Goal: Transaction & Acquisition: Purchase product/service

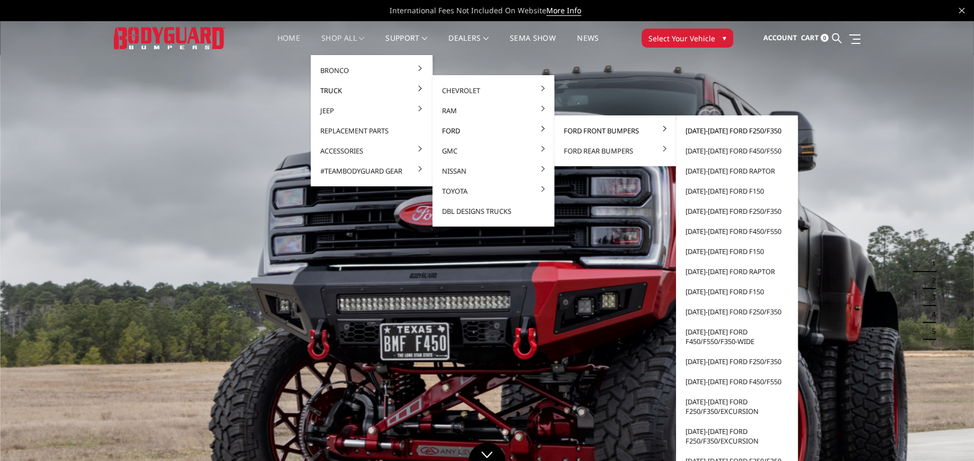
click at [735, 130] on link "[DATE]-[DATE] Ford F250/F350" at bounding box center [736, 131] width 113 height 20
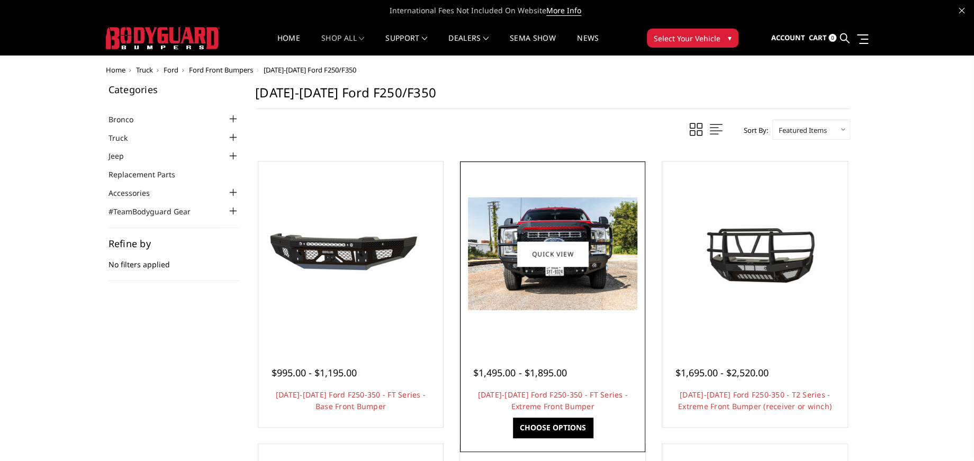
click at [552, 285] on img at bounding box center [552, 254] width 169 height 113
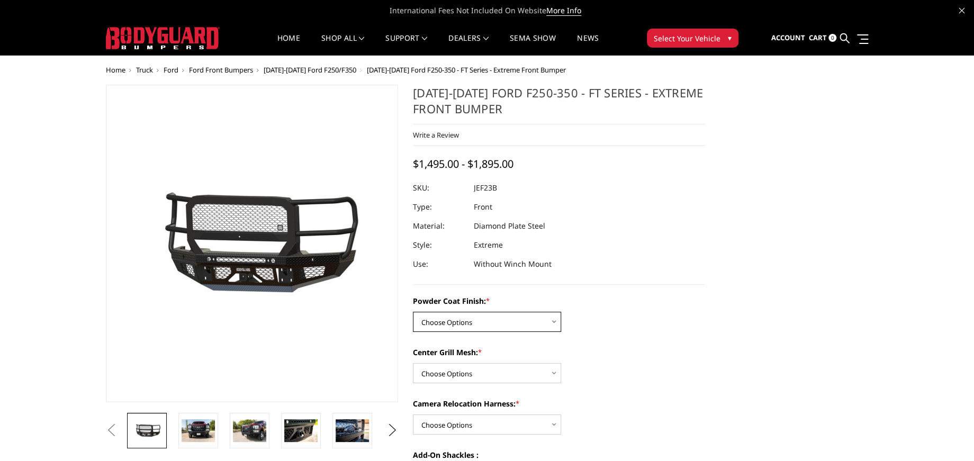
click at [522, 321] on select "Choose Options Bare Metal Gloss Black Powder Coat Textured Black Powder Coat" at bounding box center [487, 322] width 148 height 20
select select "3264"
click at [413, 312] on select "Choose Options Bare Metal Gloss Black Powder Coat Textured Black Powder Coat" at bounding box center [487, 322] width 148 height 20
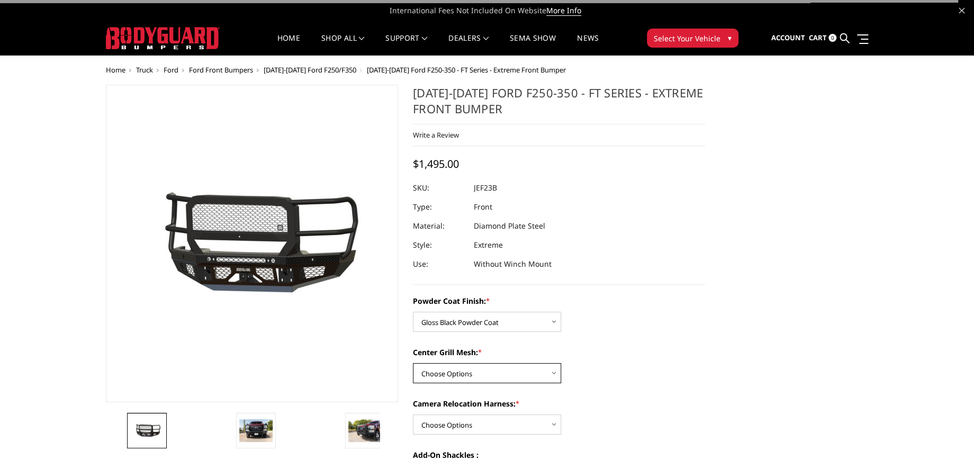
click at [527, 371] on select "Choose Options WITH Expanded Metal in Center Grill WITHOUT Expanded Metal in Ce…" at bounding box center [487, 373] width 148 height 20
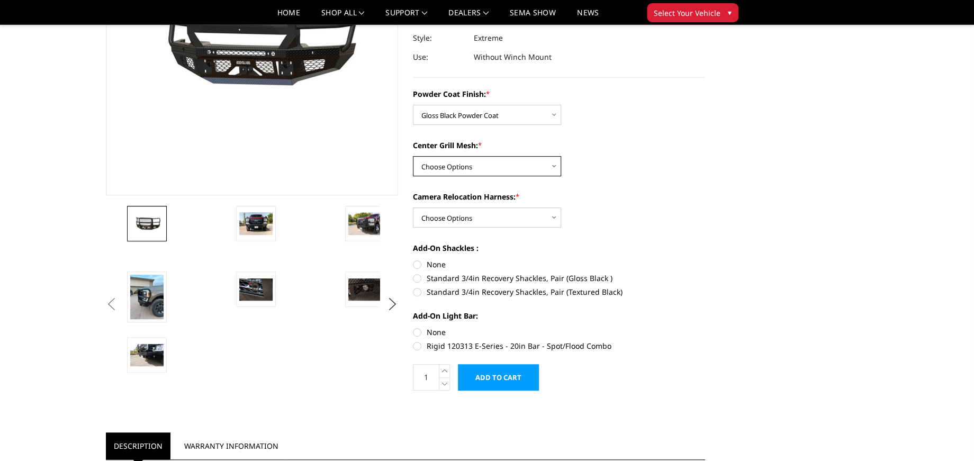
scroll to position [176, 0]
click at [519, 176] on div "Powder Coat Finish: * Choose Options Bare Metal Gloss Black Powder Coat Texture…" at bounding box center [559, 218] width 292 height 261
click at [518, 168] on select "Choose Options WITH Expanded Metal in Center Grill WITHOUT Expanded Metal in Ce…" at bounding box center [487, 166] width 148 height 20
select select "3266"
click at [413, 156] on select "Choose Options WITH Expanded Metal in Center Grill WITHOUT Expanded Metal in Ce…" at bounding box center [487, 166] width 148 height 20
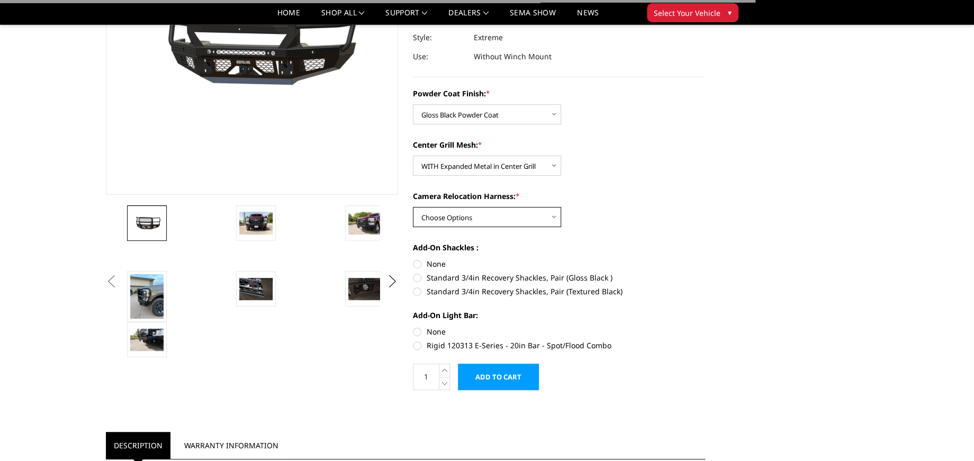
click at [489, 215] on select "Choose Options WITH Camera Relocation Harness WITHOUT Camera Relocation Harness" at bounding box center [487, 217] width 148 height 20
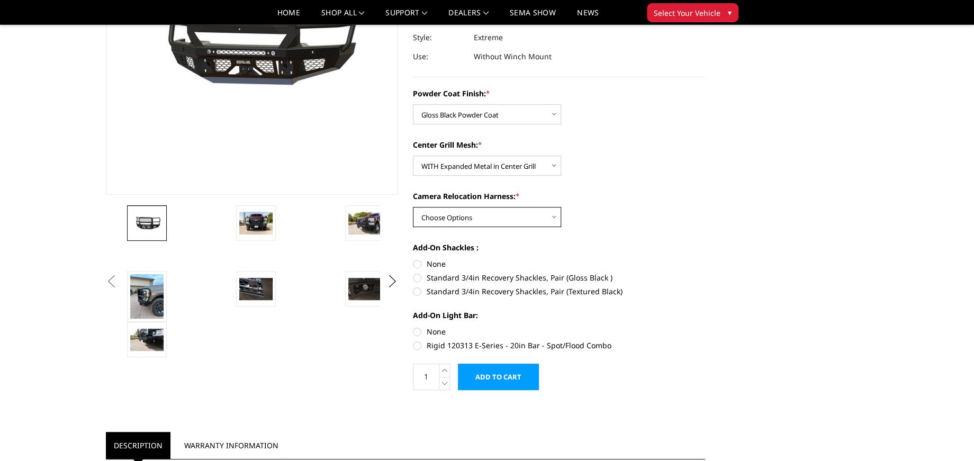
select select "3268"
click at [413, 207] on select "Choose Options WITH Camera Relocation Harness WITHOUT Camera Relocation Harness" at bounding box center [487, 217] width 148 height 20
click at [668, 238] on div "Powder Coat Finish: * Choose Options Bare Metal Gloss Black Powder Coat Texture…" at bounding box center [559, 218] width 292 height 261
click at [416, 277] on label "Standard 3/4in Recovery Shackles, Pair (Gloss Black )" at bounding box center [559, 277] width 292 height 11
click at [705, 259] on input "Standard 3/4in Recovery Shackles, Pair (Gloss Black )" at bounding box center [705, 258] width 1 height 1
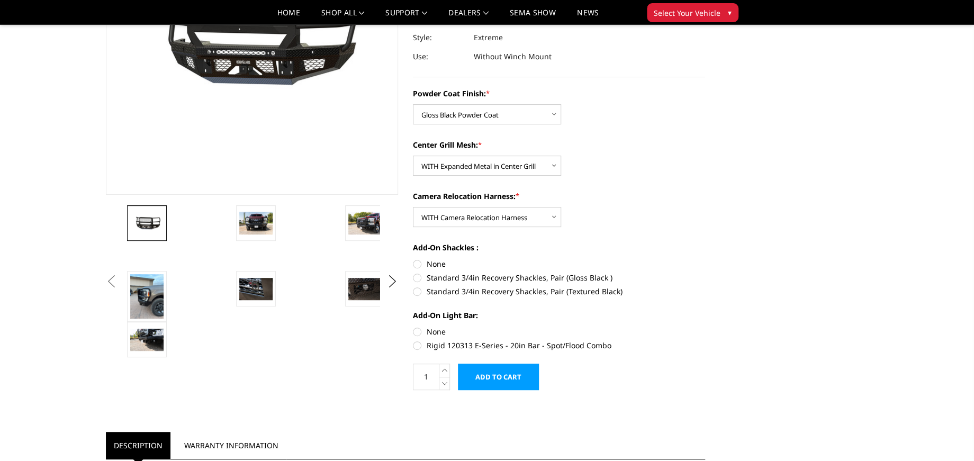
radio input "true"
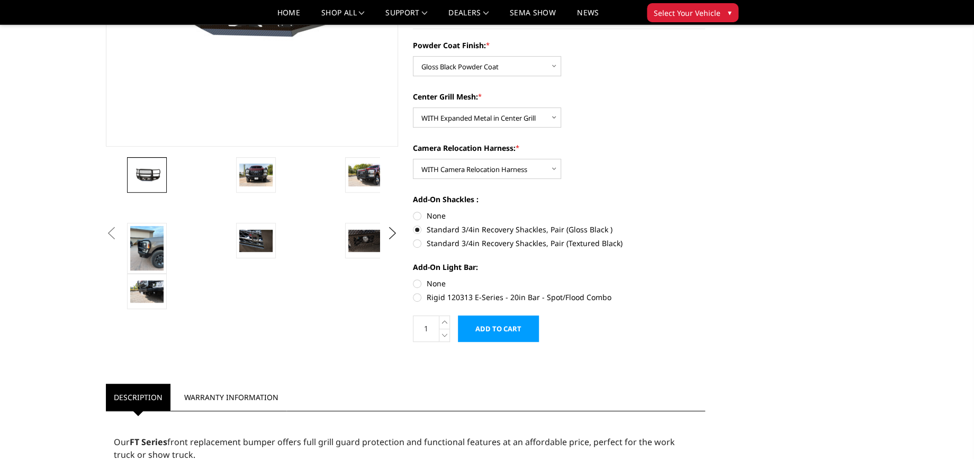
scroll to position [235, 0]
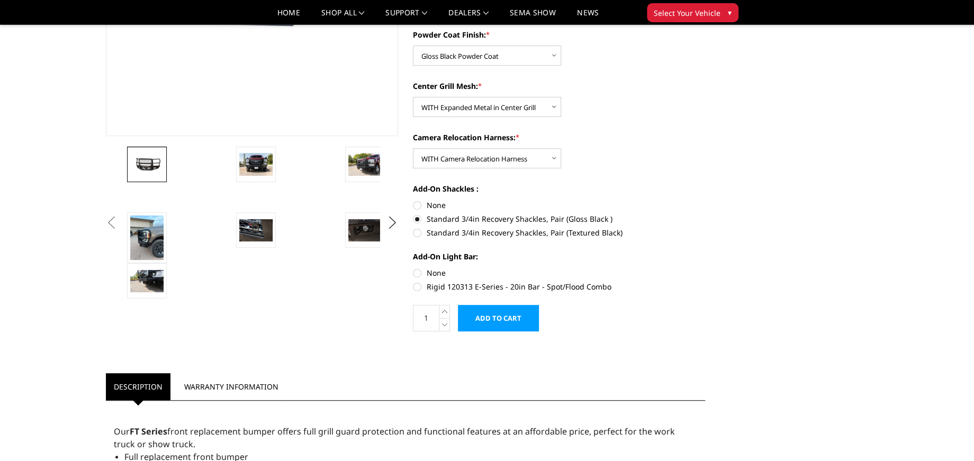
click at [418, 277] on label "None" at bounding box center [559, 272] width 292 height 11
click at [414, 268] on input "None" at bounding box center [413, 267] width 1 height 1
radio input "true"
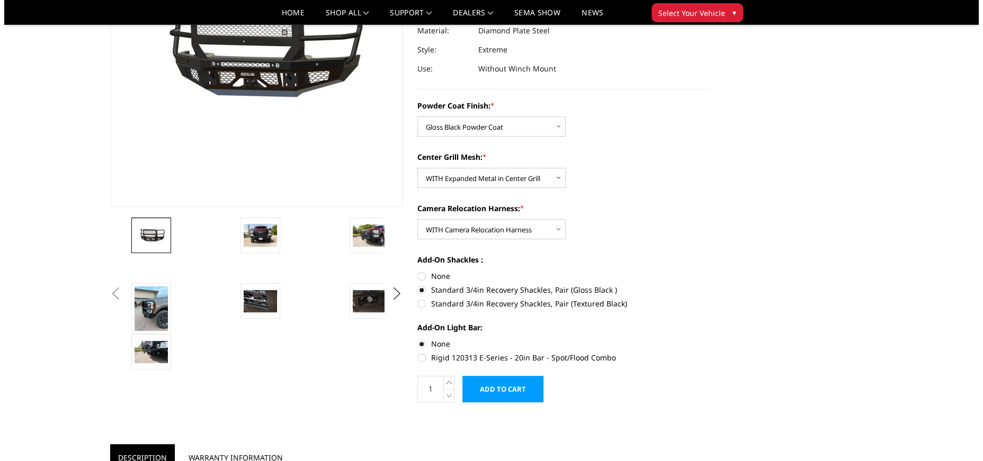
scroll to position [294, 0]
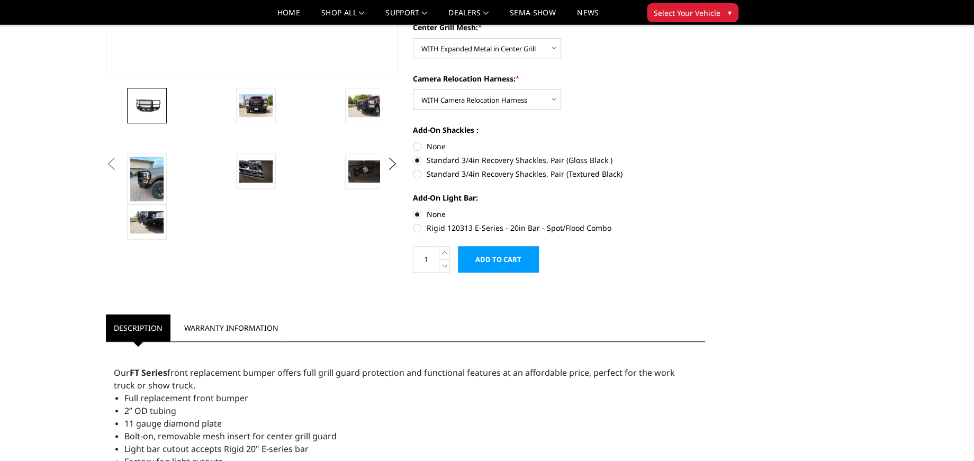
click at [513, 251] on input "Add to Cart" at bounding box center [498, 259] width 81 height 26
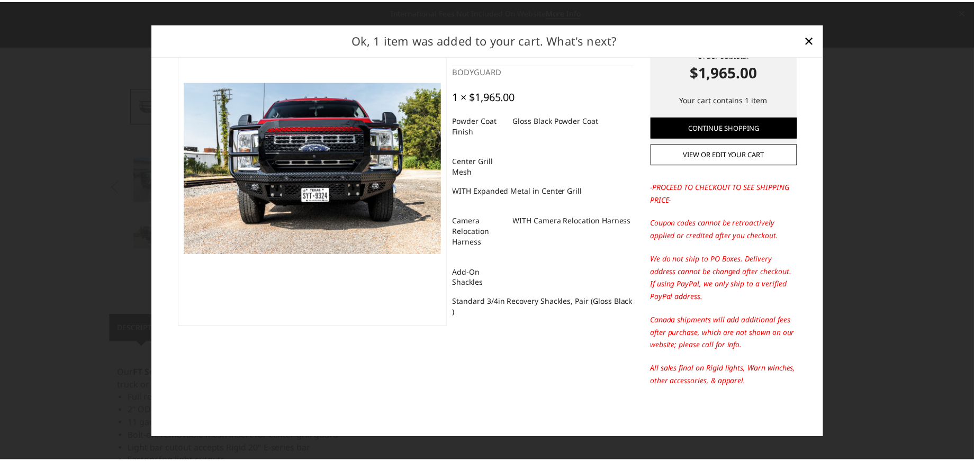
scroll to position [0, 0]
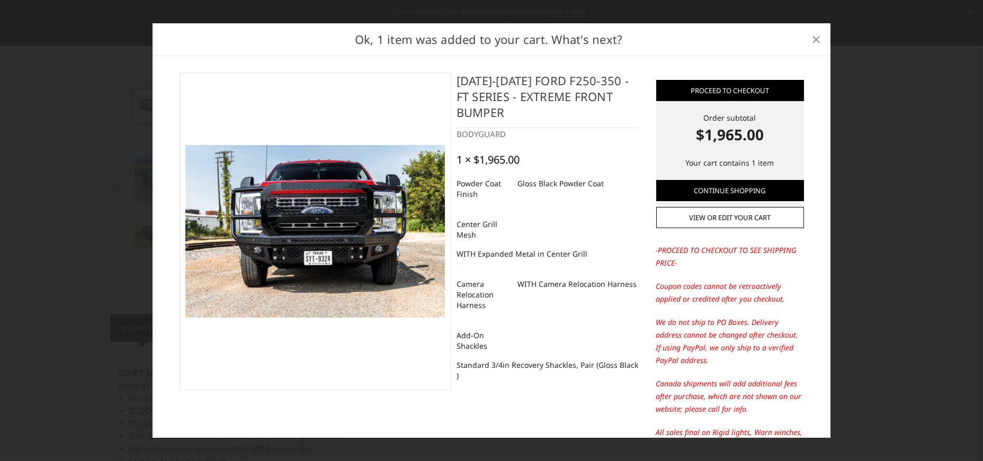
click at [816, 35] on span "×" at bounding box center [817, 39] width 10 height 23
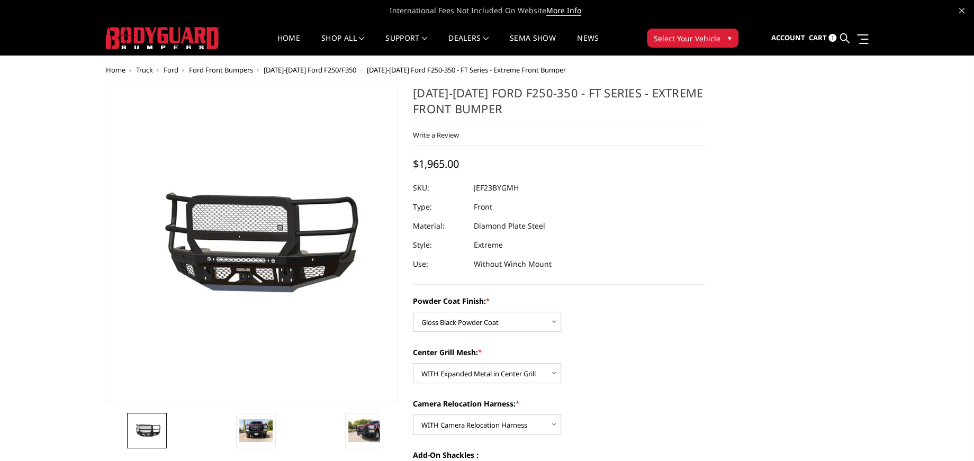
click at [552, 187] on div at bounding box center [559, 187] width 292 height 19
drag, startPoint x: 533, startPoint y: 191, endPoint x: 472, endPoint y: 192, distance: 60.4
click at [472, 192] on div at bounding box center [559, 187] width 292 height 19
click at [546, 181] on div at bounding box center [559, 187] width 292 height 19
drag, startPoint x: 526, startPoint y: 186, endPoint x: 473, endPoint y: 191, distance: 53.2
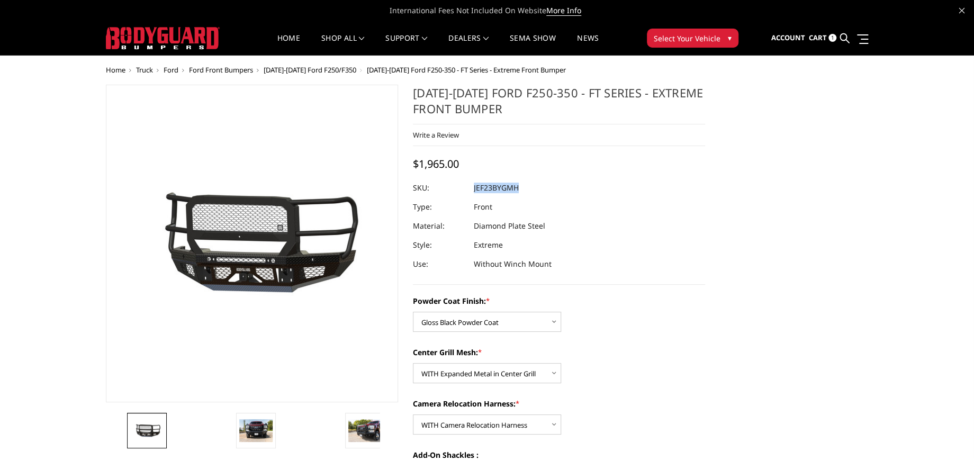
click at [473, 191] on dl "SKU: JEF23BYGMH UPC: Type: Front Material: Diamond Plate Steel Style: Extreme U…" at bounding box center [559, 225] width 292 height 95
copy dl "JEF23BYGMH UPC:"
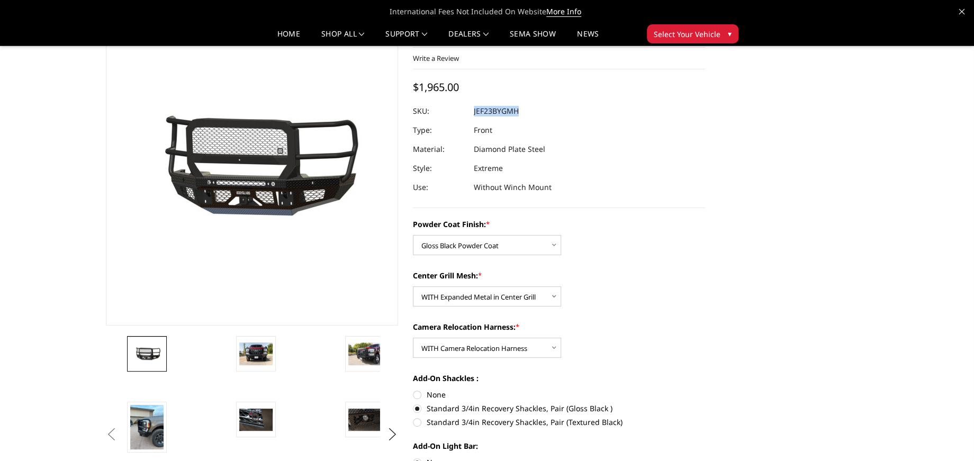
scroll to position [118, 0]
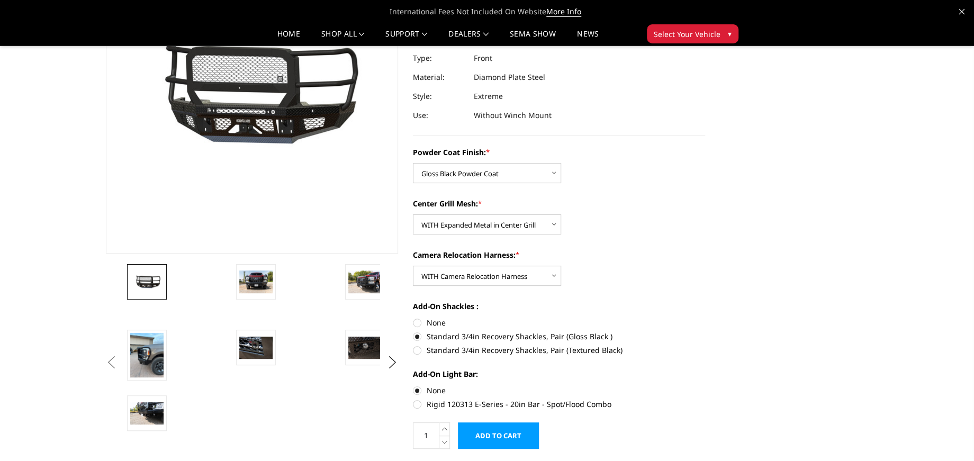
click at [638, 278] on div "Camera Relocation Harness: * Choose Options WITH Camera Relocation Harness WITH…" at bounding box center [559, 267] width 292 height 37
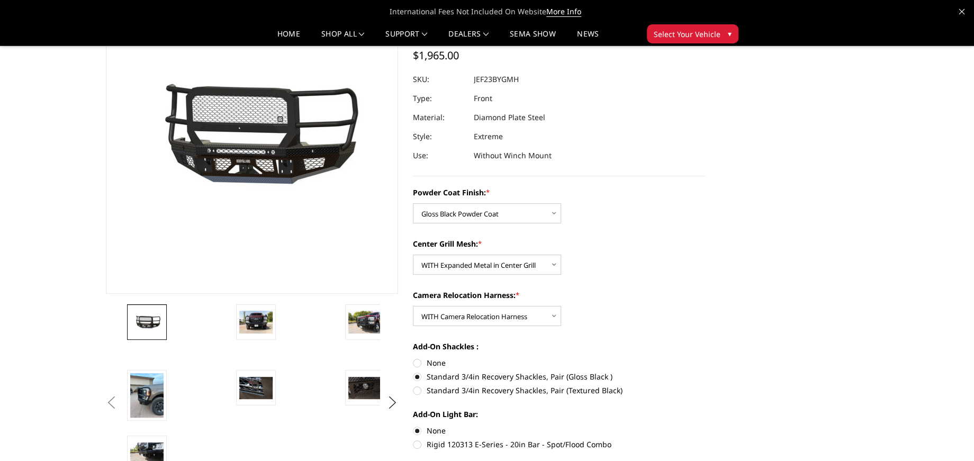
scroll to position [59, 0]
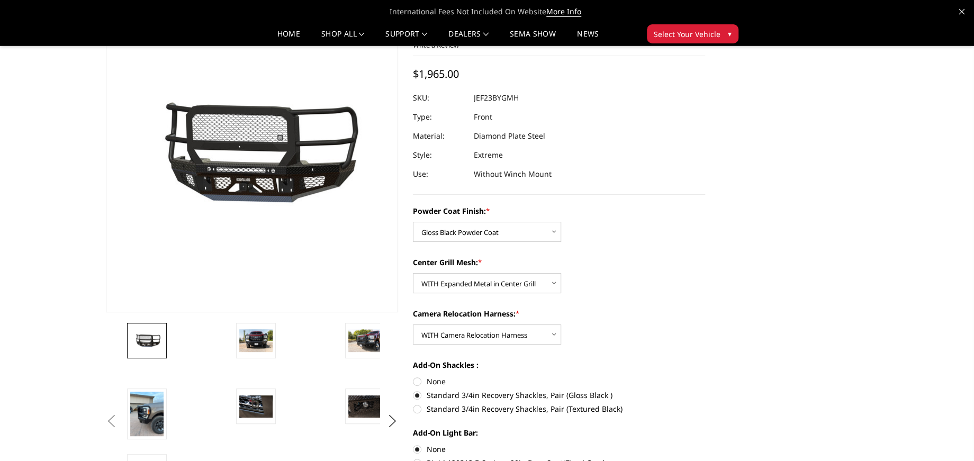
click at [414, 382] on label "None" at bounding box center [559, 381] width 292 height 11
click at [414, 376] on input "None" at bounding box center [413, 376] width 1 height 1
radio input "true"
click at [420, 395] on label "Standard 3/4in Recovery Shackles, Pair (Gloss Black )" at bounding box center [559, 395] width 292 height 11
click at [705, 376] on input "Standard 3/4in Recovery Shackles, Pair (Gloss Black )" at bounding box center [705, 376] width 1 height 1
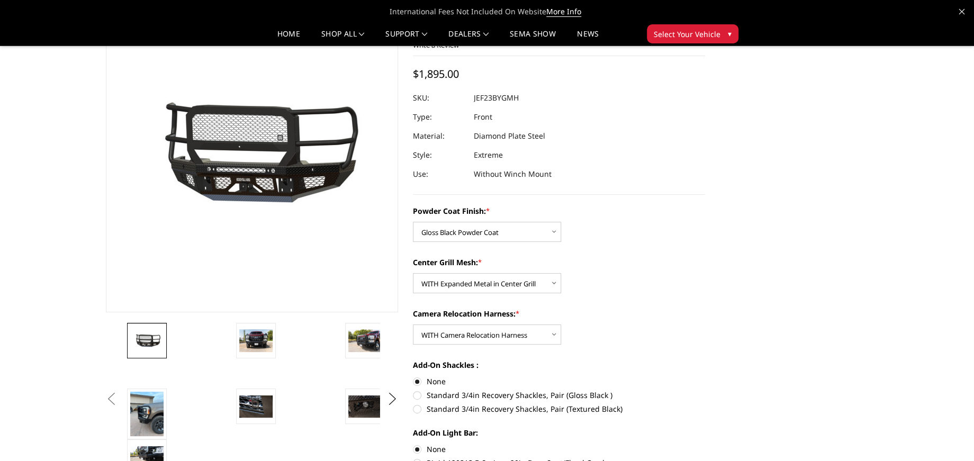
radio input "true"
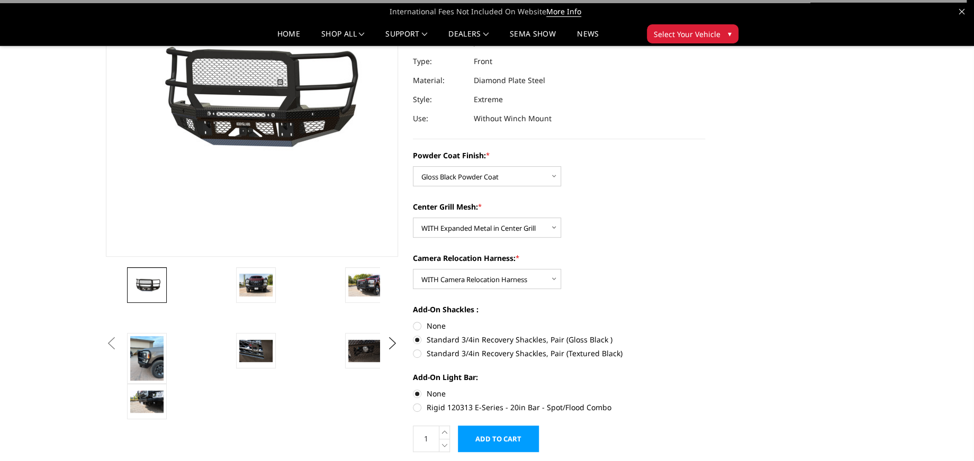
scroll to position [176, 0]
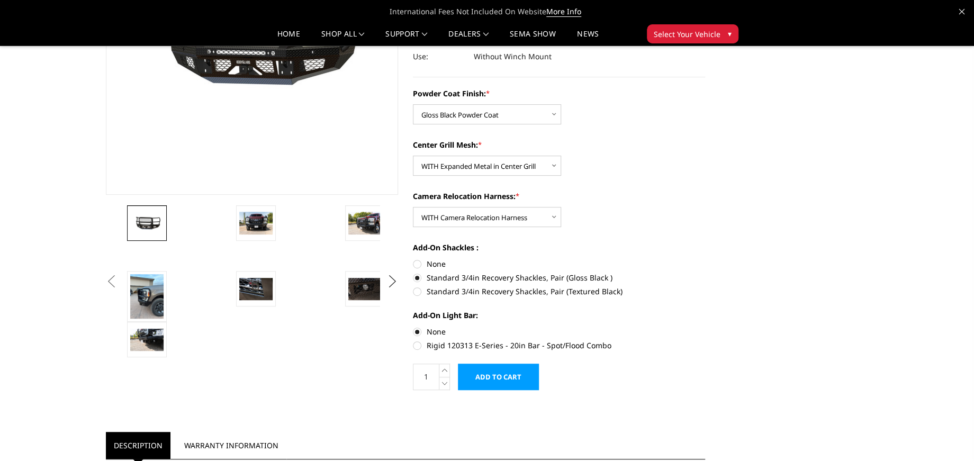
click at [397, 281] on button "Next" at bounding box center [393, 282] width 16 height 16
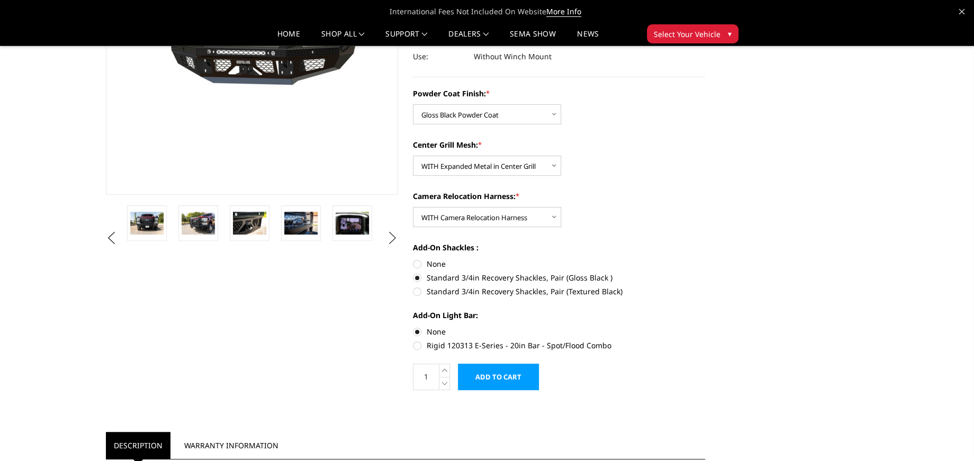
click at [391, 241] on button "Next" at bounding box center [393, 238] width 16 height 16
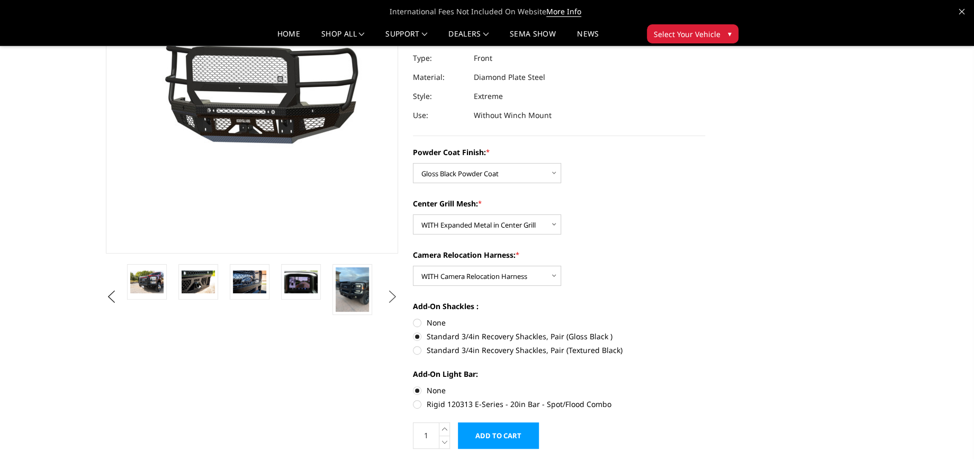
scroll to position [0, 0]
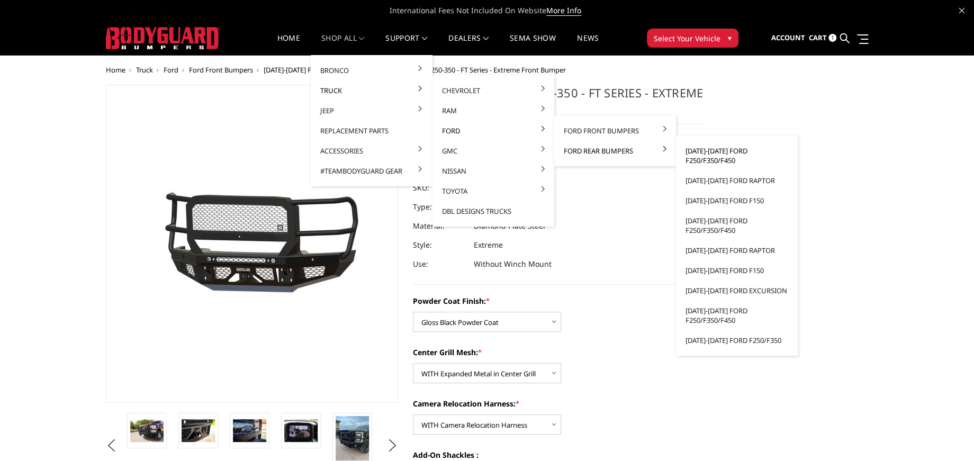
click at [721, 155] on link "[DATE]-[DATE] Ford F250/F350/F450" at bounding box center [736, 156] width 113 height 30
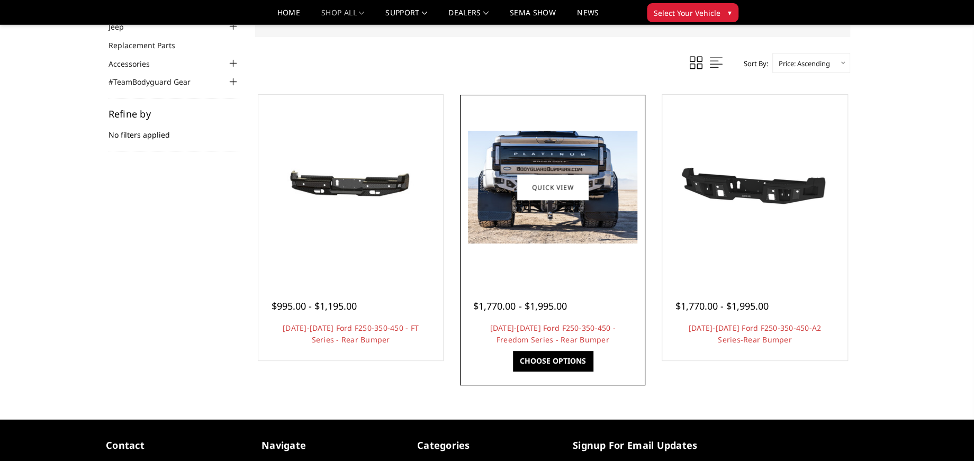
scroll to position [118, 0]
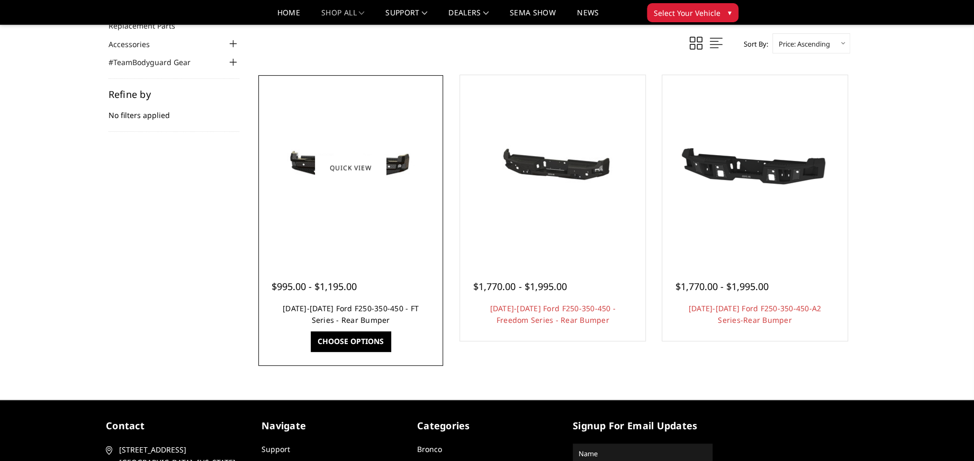
click at [339, 308] on link "2023-2026 Ford F250-350-450 - FT Series - Rear Bumper" at bounding box center [351, 314] width 136 height 22
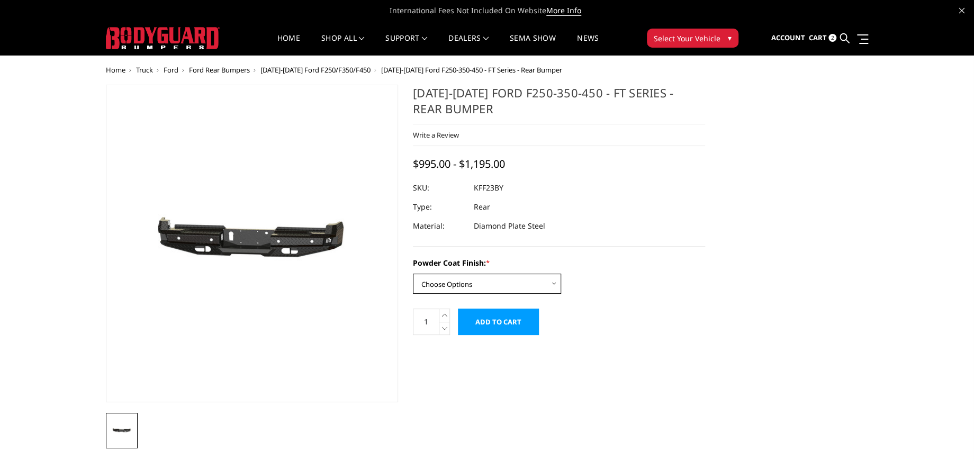
click at [557, 284] on select "Choose Options Bare Metal Gloss Black Powder Coat Textured Black Powder Coat" at bounding box center [487, 284] width 148 height 20
select select "3421"
click at [413, 274] on select "Choose Options Bare Metal Gloss Black Powder Coat Textured Black Powder Coat" at bounding box center [487, 284] width 148 height 20
drag, startPoint x: 514, startPoint y: 188, endPoint x: 473, endPoint y: 188, distance: 41.3
click at [473, 188] on dl "SKU: KFF23BYG UPC: Type: Rear Material: Diamond Plate Steel" at bounding box center [559, 206] width 292 height 57
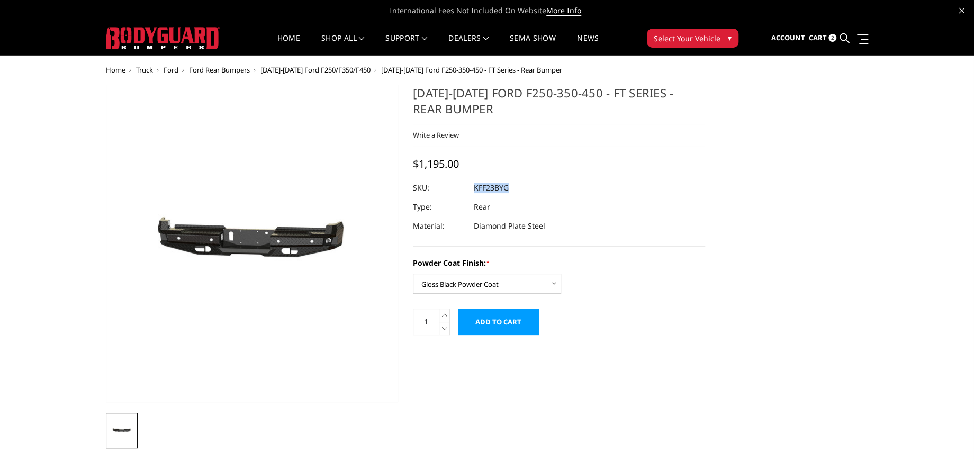
copy dl "KFF23BYG UPC:"
click at [803, 305] on div "2023-2026 Ford F250-350-450 - FT Series - Rear Bumper Write a Review Write a Re…" at bounding box center [486, 449] width 777 height 729
click at [486, 394] on div "2023-2026 Ford F250-350-450 - FT Series - Rear Bumper Write a Review Write a Re…" at bounding box center [405, 449] width 614 height 729
